Goal: Transaction & Acquisition: Book appointment/travel/reservation

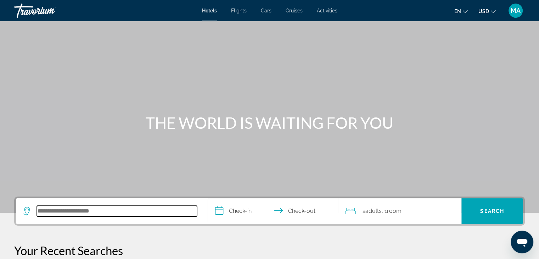
click at [38, 208] on input "Search hotel destination" at bounding box center [117, 211] width 160 height 11
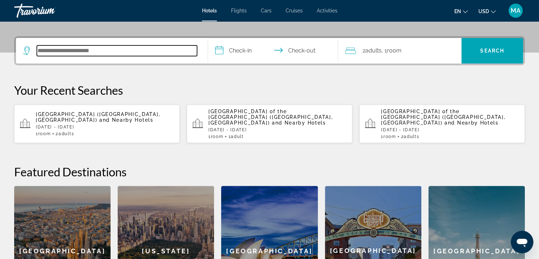
scroll to position [173, 0]
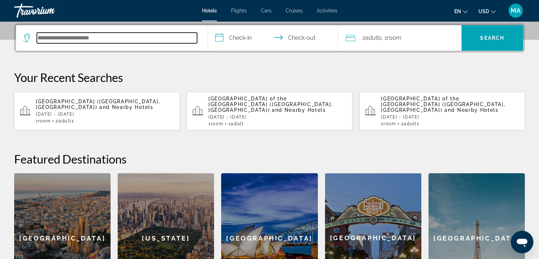
paste input "**********"
type input "**********"
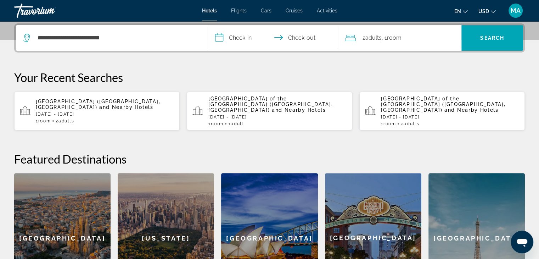
click at [215, 38] on input "**********" at bounding box center [274, 39] width 133 height 28
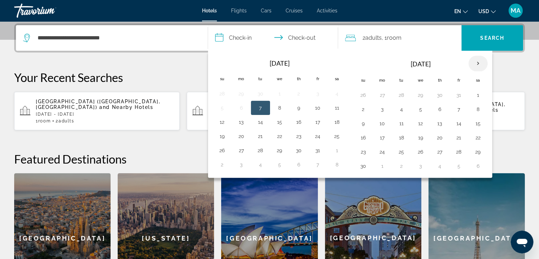
click at [476, 60] on th "Next month" at bounding box center [477, 64] width 19 height 16
click at [398, 123] on button "10" at bounding box center [401, 123] width 11 height 10
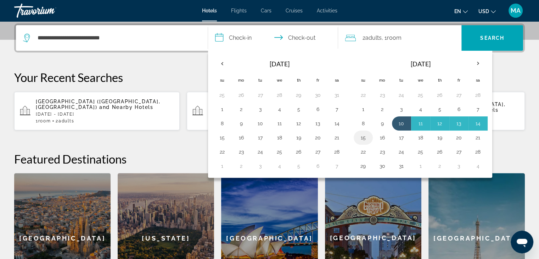
click at [361, 134] on button "15" at bounding box center [363, 138] width 11 height 10
type input "**********"
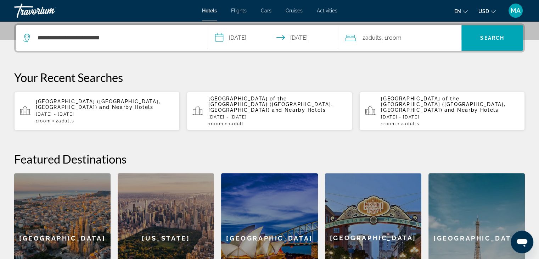
click at [386, 36] on span ", 1 Room rooms" at bounding box center [391, 38] width 20 height 10
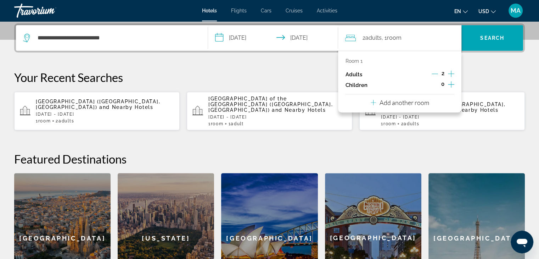
click at [436, 74] on icon "Decrement adults" at bounding box center [435, 74] width 6 height 0
click at [481, 64] on div "**********" at bounding box center [269, 162] width 539 height 279
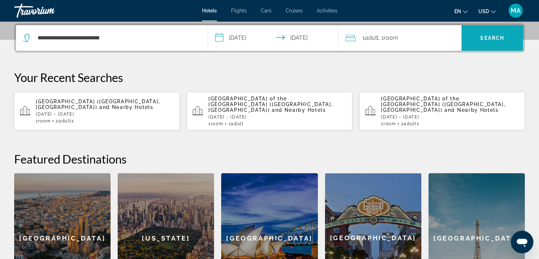
click at [483, 38] on span "Search" at bounding box center [492, 38] width 24 height 6
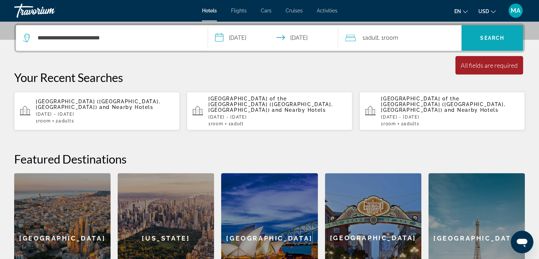
click at [485, 35] on span "Search" at bounding box center [492, 38] width 24 height 6
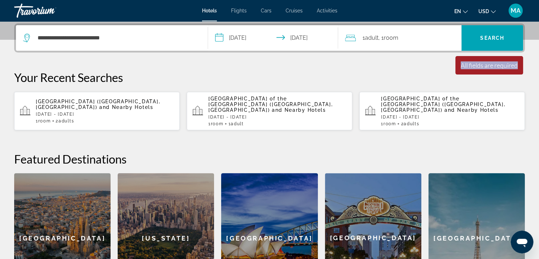
drag, startPoint x: 460, startPoint y: 65, endPoint x: 511, endPoint y: 66, distance: 51.0
click at [519, 68] on div "Minimum length of stay is 1 day All fields are required Children ages are requi…" at bounding box center [489, 65] width 68 height 18
click at [422, 39] on div "1 Adult Adults , 1 Room rooms" at bounding box center [403, 38] width 116 height 10
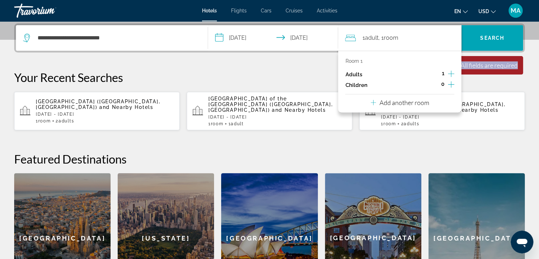
click at [451, 72] on icon "Increment adults" at bounding box center [451, 74] width 6 height 6
click at [488, 81] on p "Your Recent Searches" at bounding box center [269, 77] width 511 height 14
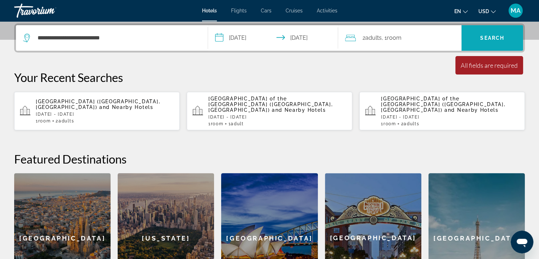
click at [490, 44] on span "Search" at bounding box center [492, 37] width 62 height 17
click at [489, 41] on span "Search" at bounding box center [492, 37] width 62 height 17
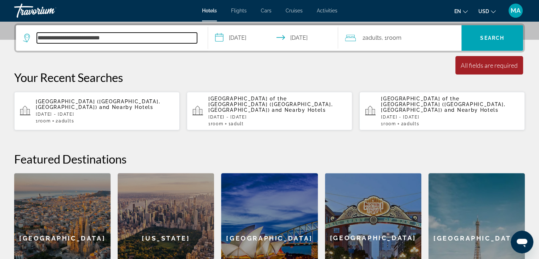
click at [137, 40] on input "**********" at bounding box center [117, 38] width 160 height 11
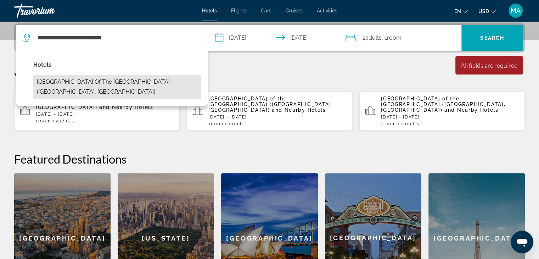
click at [148, 82] on button "[GEOGRAPHIC_DATA] of the [GEOGRAPHIC_DATA] ([GEOGRAPHIC_DATA], [GEOGRAPHIC_DATA…" at bounding box center [117, 86] width 168 height 23
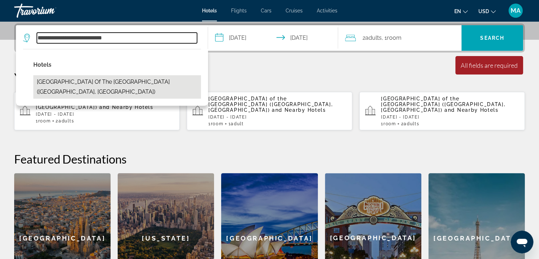
type input "**********"
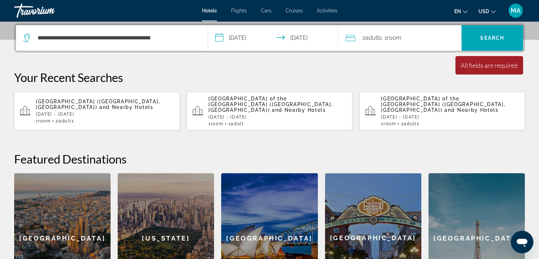
click at [368, 33] on span "2 Adult Adults" at bounding box center [371, 38] width 19 height 10
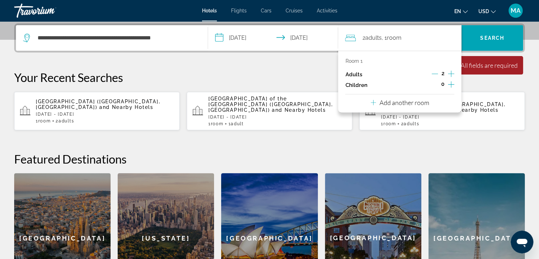
click at [434, 72] on icon "Decrement adults" at bounding box center [435, 74] width 6 height 6
click at [481, 37] on span "Search" at bounding box center [492, 38] width 24 height 6
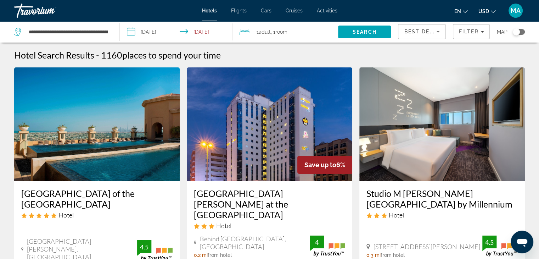
click at [95, 127] on img "Main content" at bounding box center [96, 123] width 165 height 113
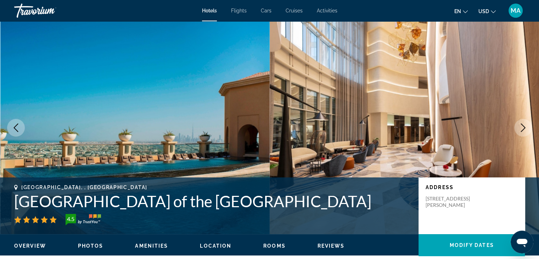
click at [524, 125] on icon "Next image" at bounding box center [523, 127] width 9 height 9
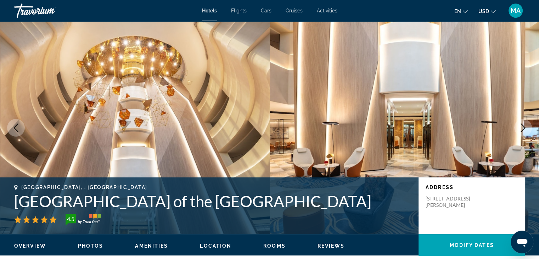
click at [524, 125] on icon "Next image" at bounding box center [523, 127] width 9 height 9
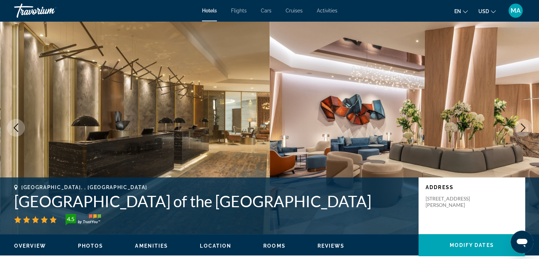
click at [524, 125] on icon "Next image" at bounding box center [523, 127] width 9 height 9
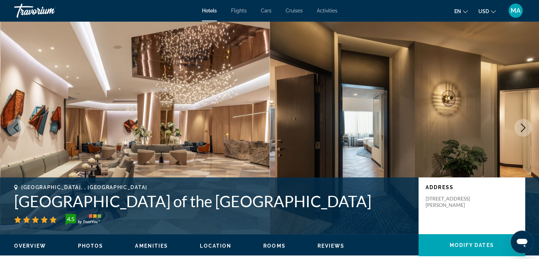
click at [524, 125] on icon "Next image" at bounding box center [523, 127] width 9 height 9
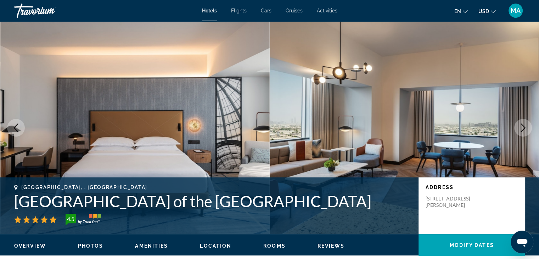
click at [524, 125] on icon "Next image" at bounding box center [523, 127] width 9 height 9
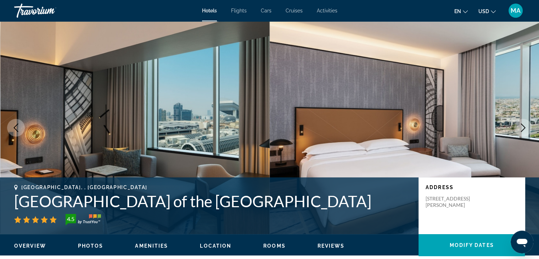
click at [524, 125] on icon "Next image" at bounding box center [523, 127] width 9 height 9
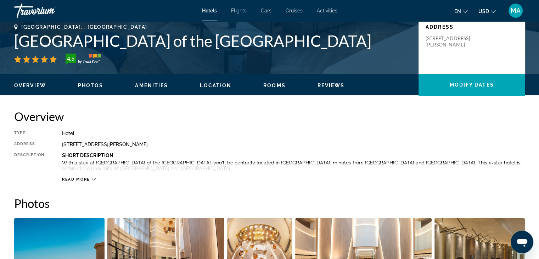
scroll to position [213, 0]
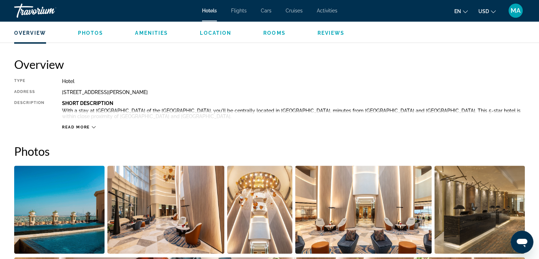
click at [94, 127] on icon "Main content" at bounding box center [94, 127] width 4 height 2
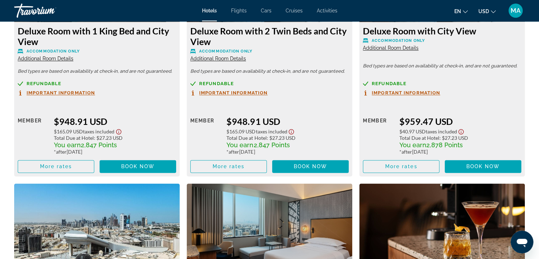
scroll to position [968, 0]
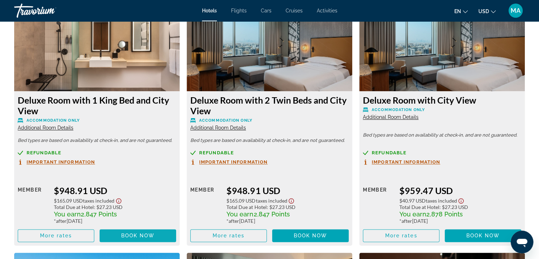
click at [119, 233] on span "Main content" at bounding box center [138, 235] width 77 height 17
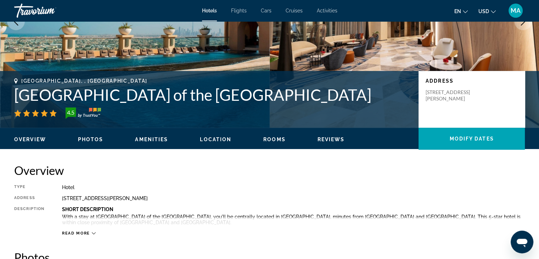
scroll to position [248, 0]
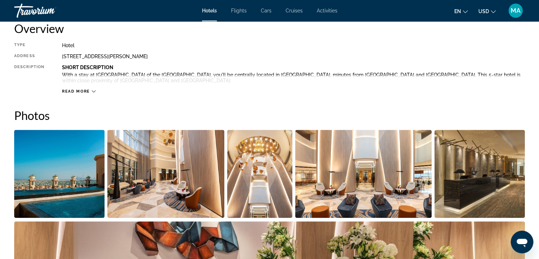
click at [89, 91] on span "Read more" at bounding box center [76, 91] width 28 height 5
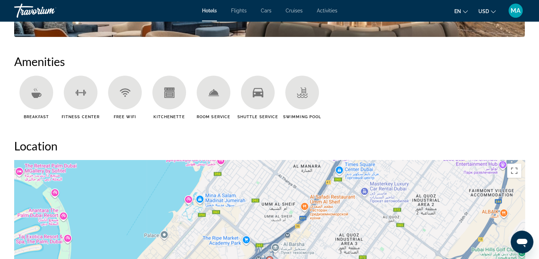
scroll to position [531, 0]
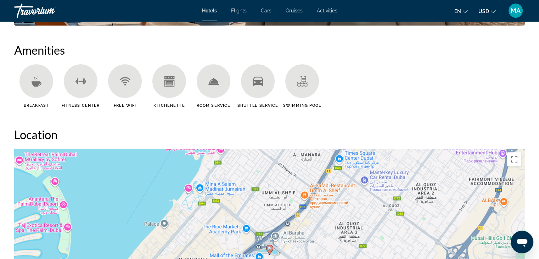
click at [40, 85] on icon "Main content" at bounding box center [36, 81] width 11 height 11
click at [40, 107] on span "Breakfast" at bounding box center [36, 105] width 25 height 5
click at [40, 106] on span "Breakfast" at bounding box center [36, 105] width 25 height 5
drag, startPoint x: 18, startPoint y: 50, endPoint x: 71, endPoint y: 51, distance: 53.2
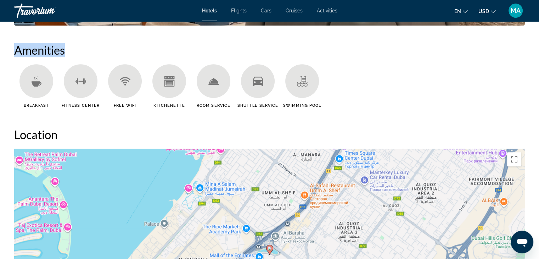
click at [71, 51] on h2 "Amenities" at bounding box center [269, 50] width 511 height 14
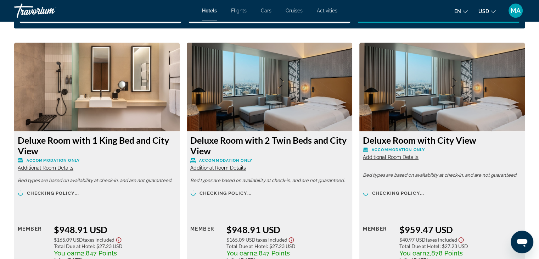
scroll to position [957, 0]
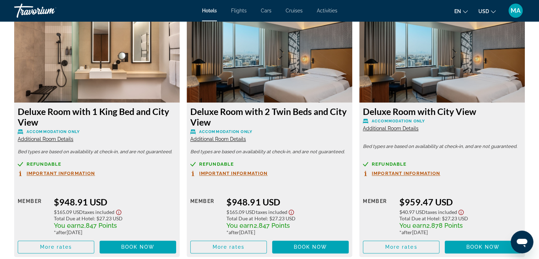
click at [54, 172] on span "Important Information" at bounding box center [61, 173] width 68 height 5
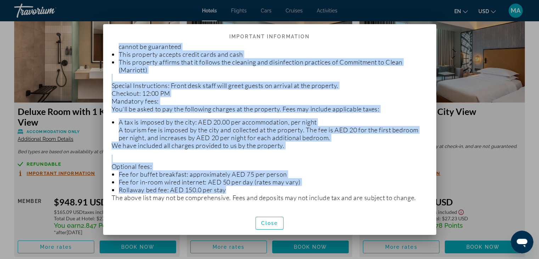
scroll to position [144, 0]
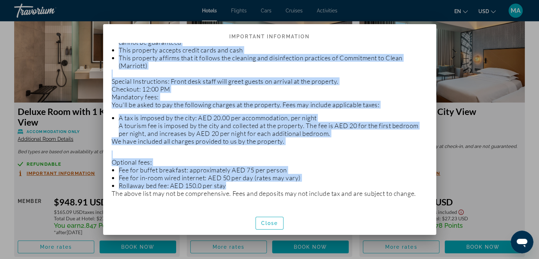
drag, startPoint x: 112, startPoint y: 51, endPoint x: 406, endPoint y: 201, distance: 330.2
click at [406, 201] on p "This charge includes estimated amounts the travel service provider (i.e. hotel,…" at bounding box center [270, 112] width 316 height 413
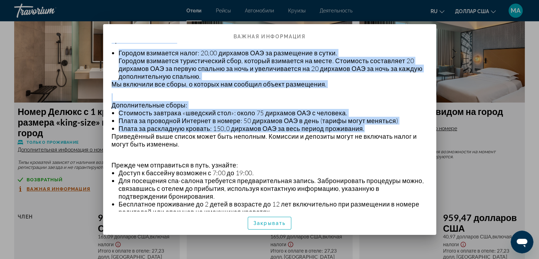
scroll to position [345, 0]
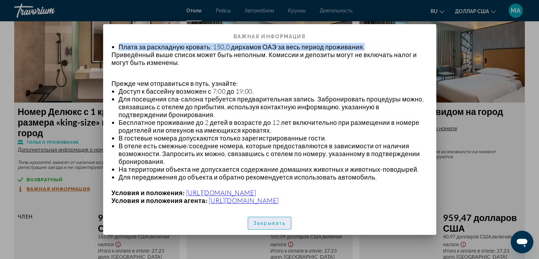
click at [272, 221] on font "Закрывать" at bounding box center [269, 223] width 32 height 6
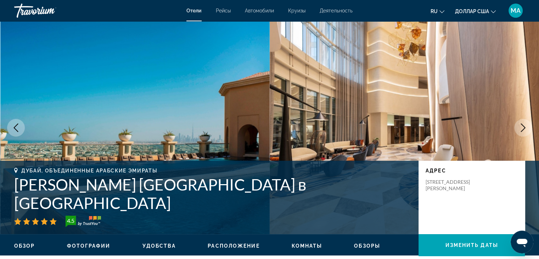
scroll to position [957, 0]
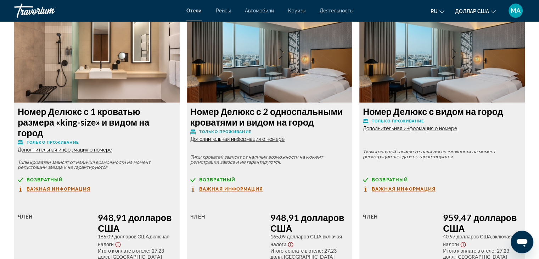
click at [91, 147] on font "Дополнительная информация о номере" at bounding box center [65, 150] width 94 height 6
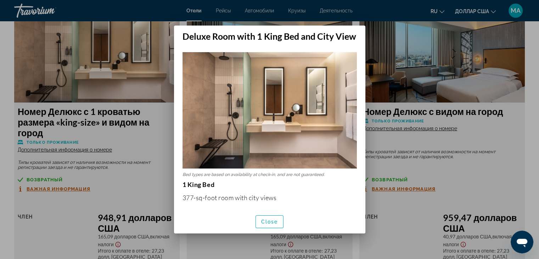
scroll to position [0, 0]
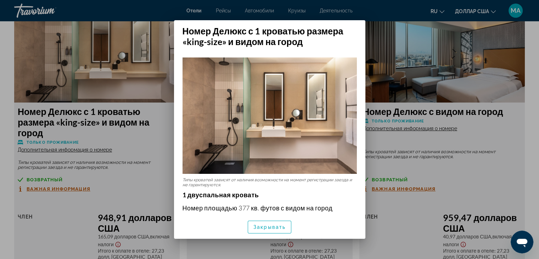
click at [325, 114] on img at bounding box center [269, 115] width 174 height 116
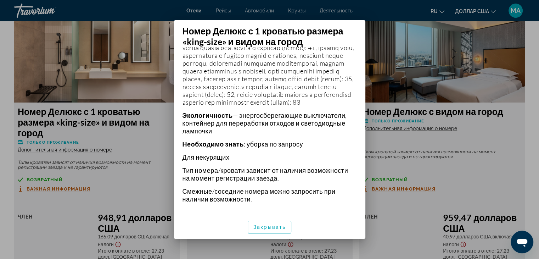
scroll to position [425, 0]
click at [272, 229] on font "Закрывать" at bounding box center [269, 227] width 32 height 6
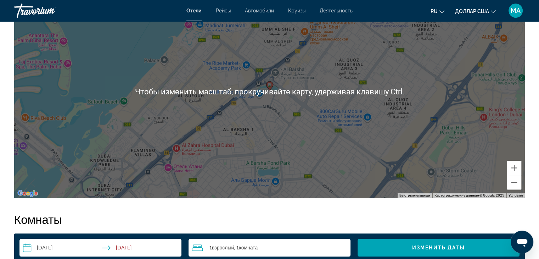
scroll to position [602, 0]
